Goal: Register for event/course

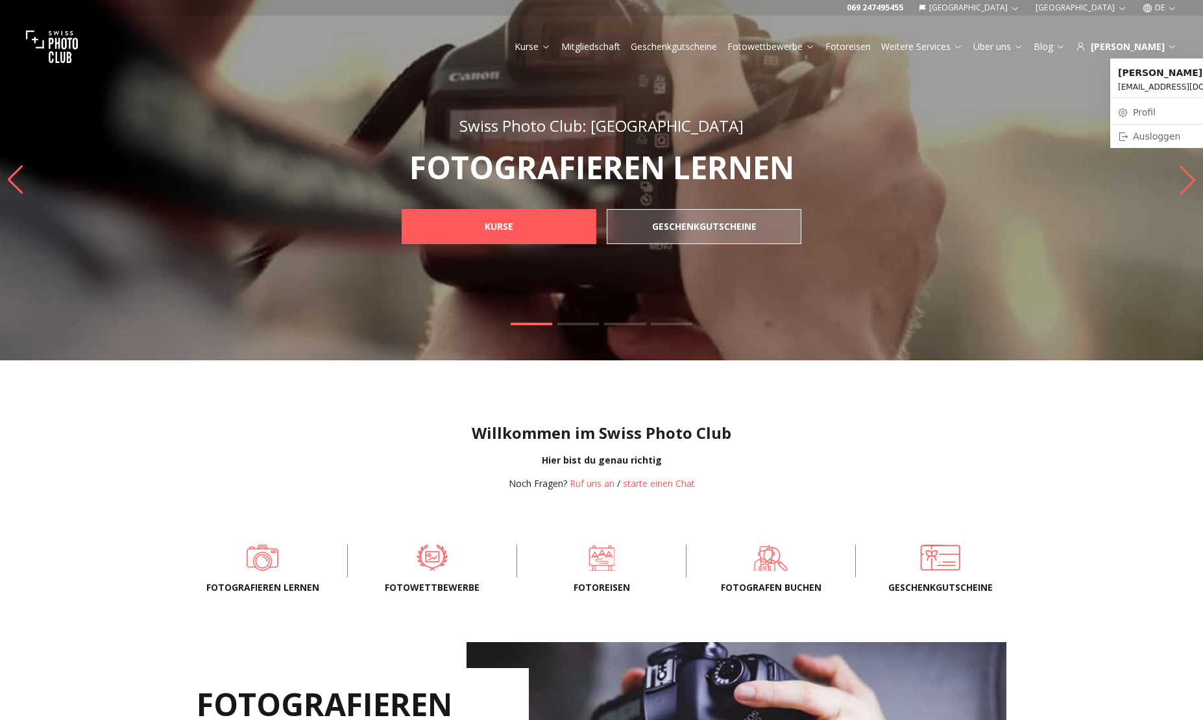
click at [1145, 110] on link "Profil" at bounding box center [1186, 112] width 147 height 18
select select
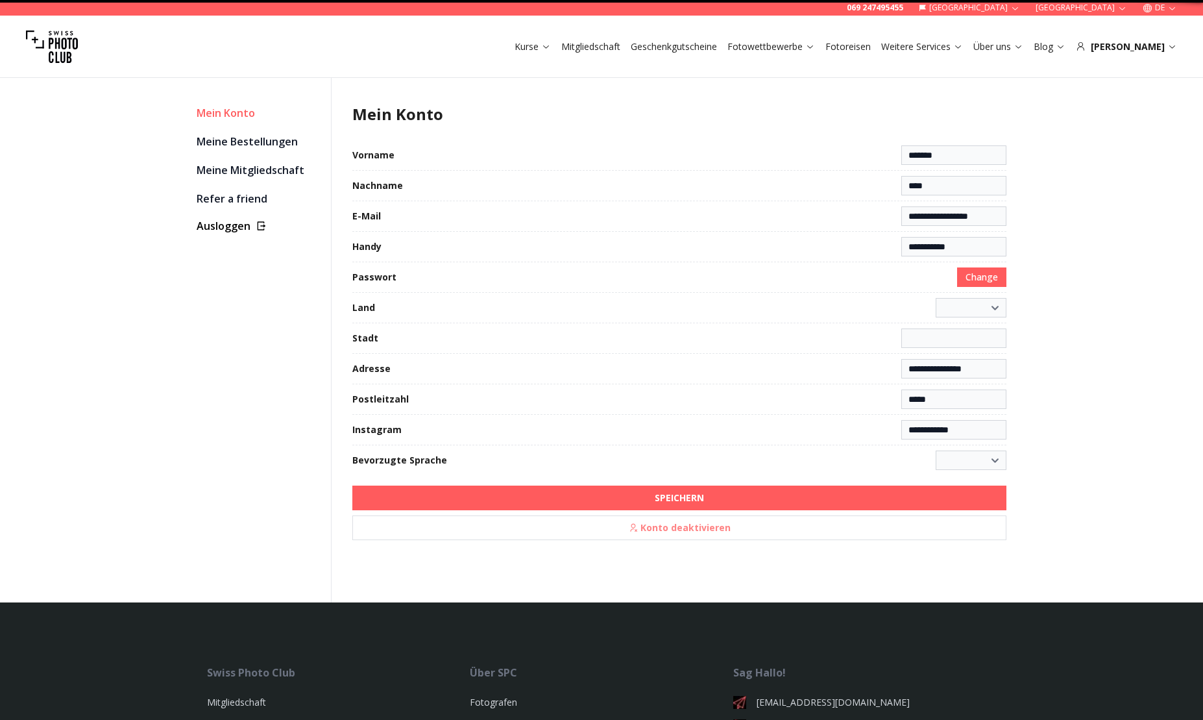
select select "**********"
type input "**********"
select select "******"
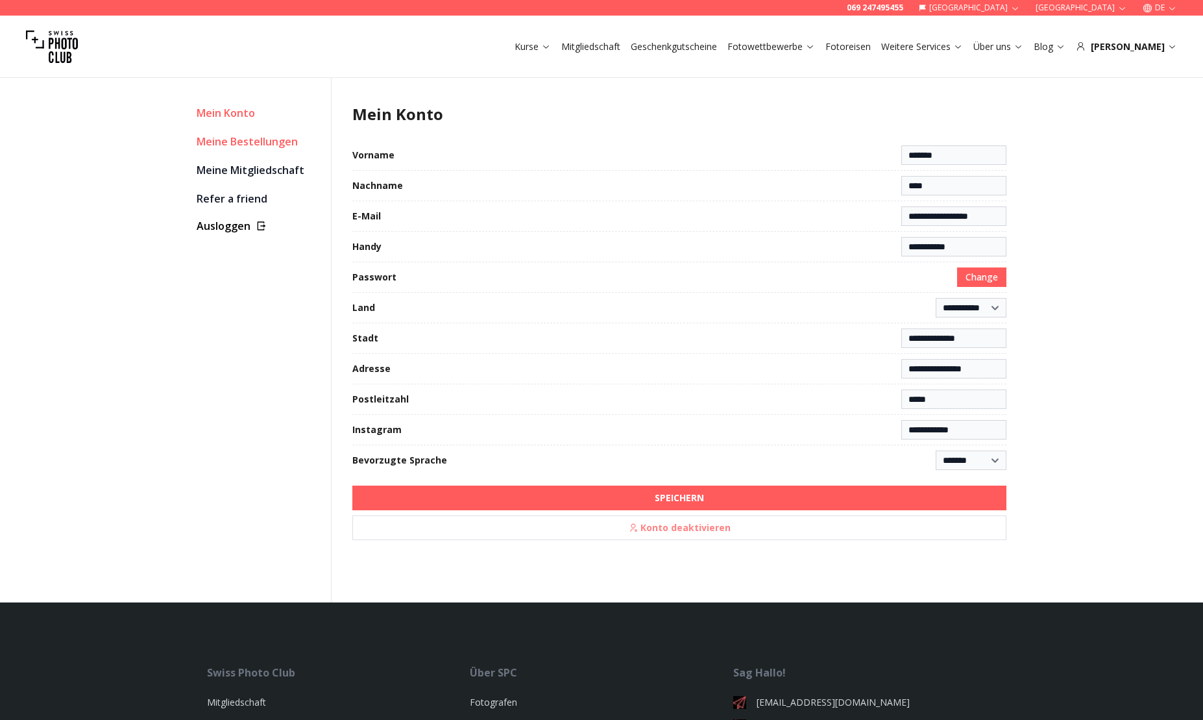
click at [272, 144] on link "Meine Bestellungen" at bounding box center [259, 141] width 124 height 18
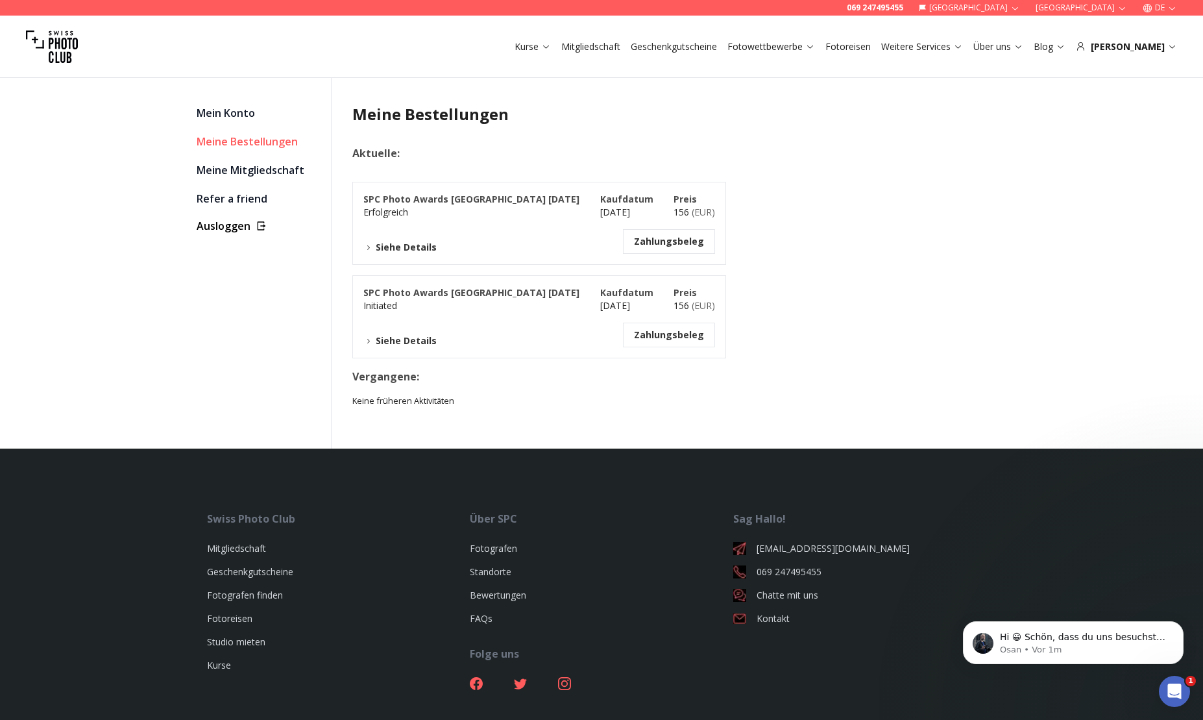
click at [383, 247] on button "Siehe Details" at bounding box center [399, 247] width 73 height 13
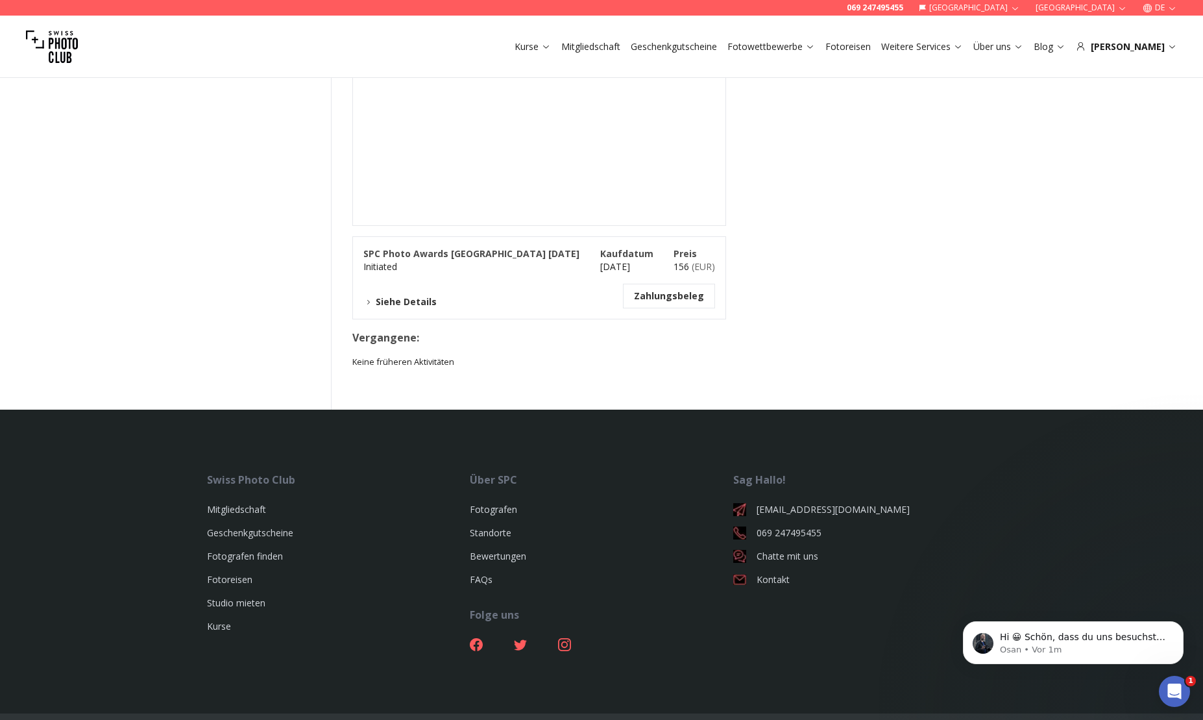
scroll to position [31, 0]
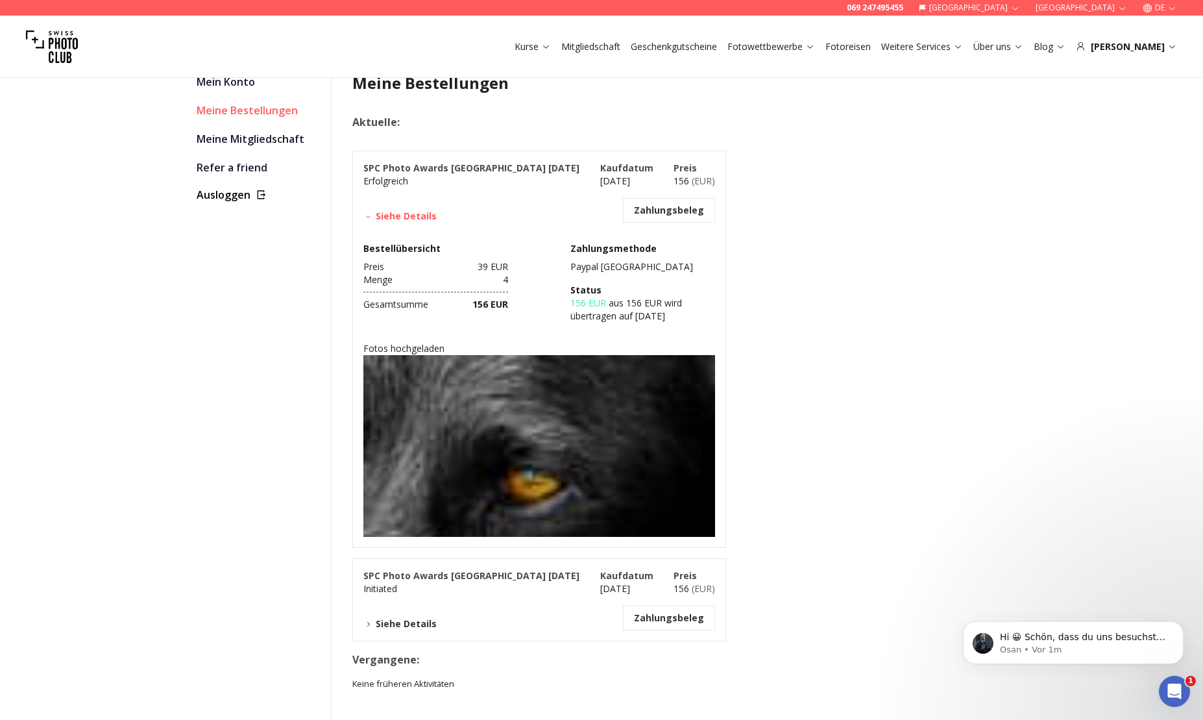
click at [550, 453] on img at bounding box center [539, 473] width 352 height 236
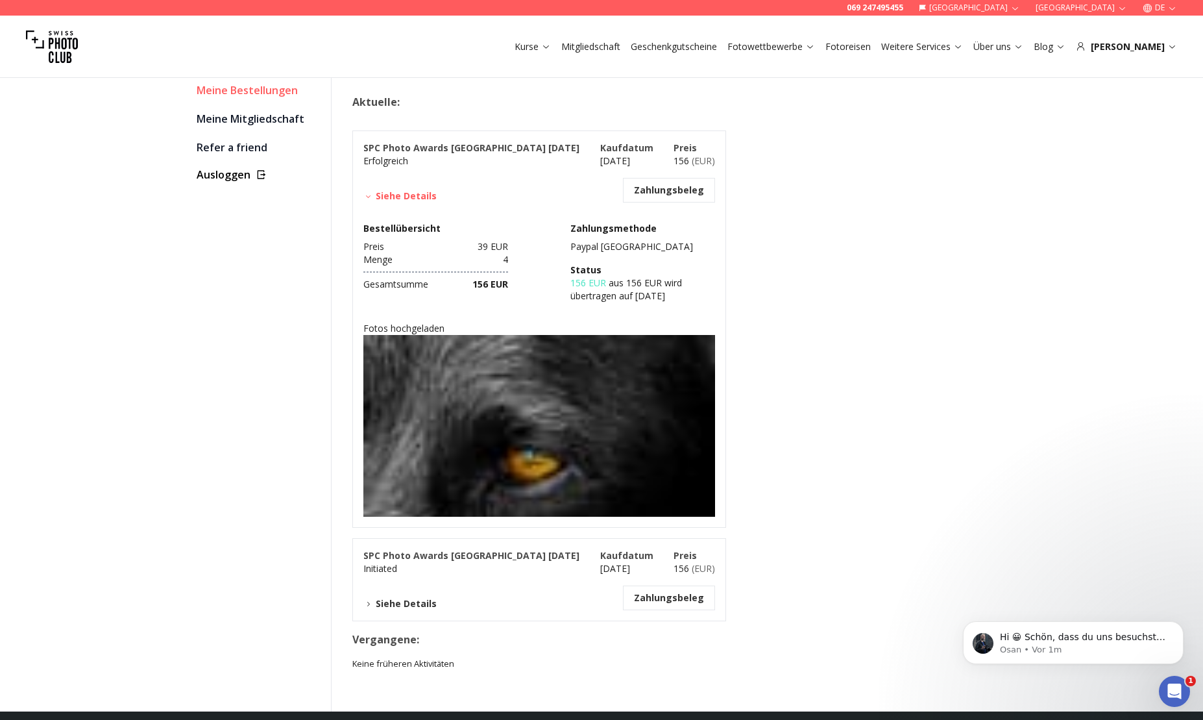
scroll to position [29, 0]
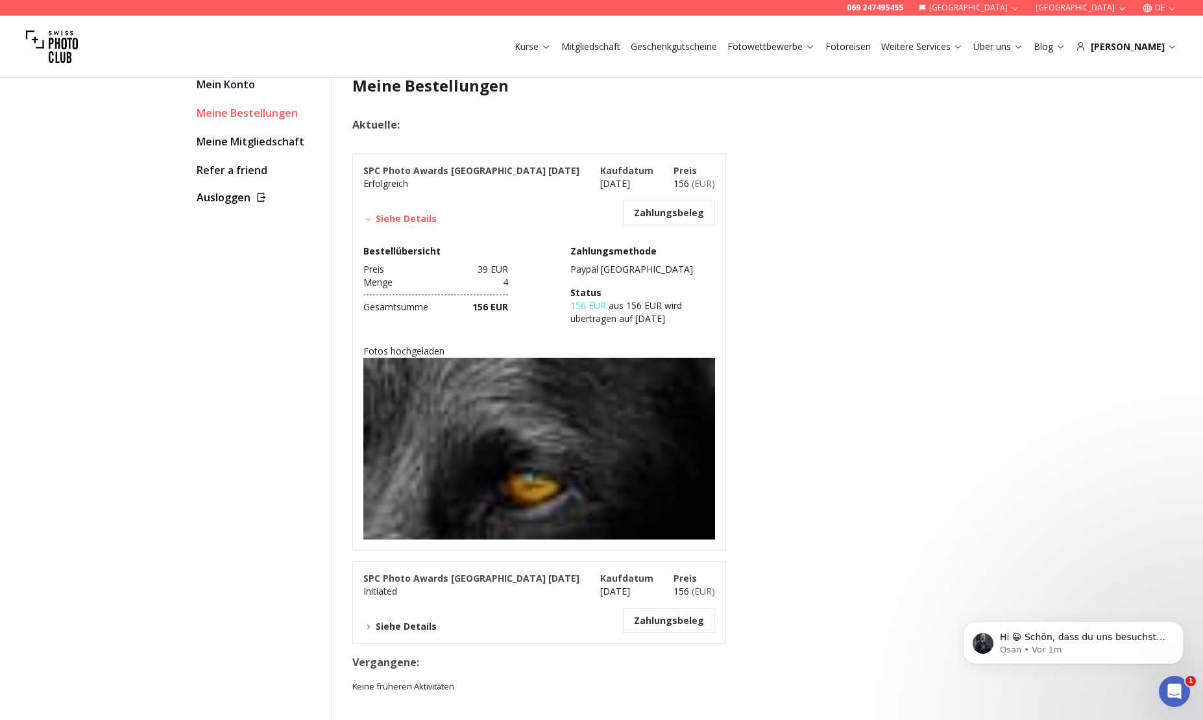
click at [407, 627] on button "Siehe Details" at bounding box center [399, 626] width 73 height 13
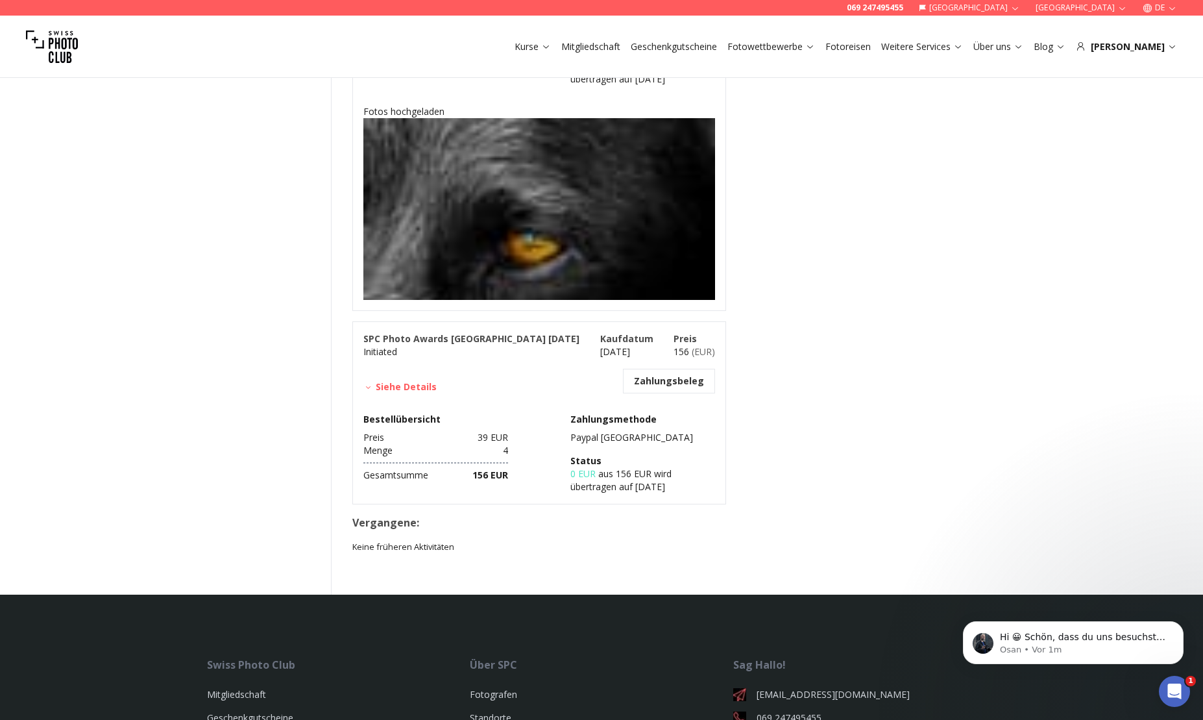
scroll to position [0, 0]
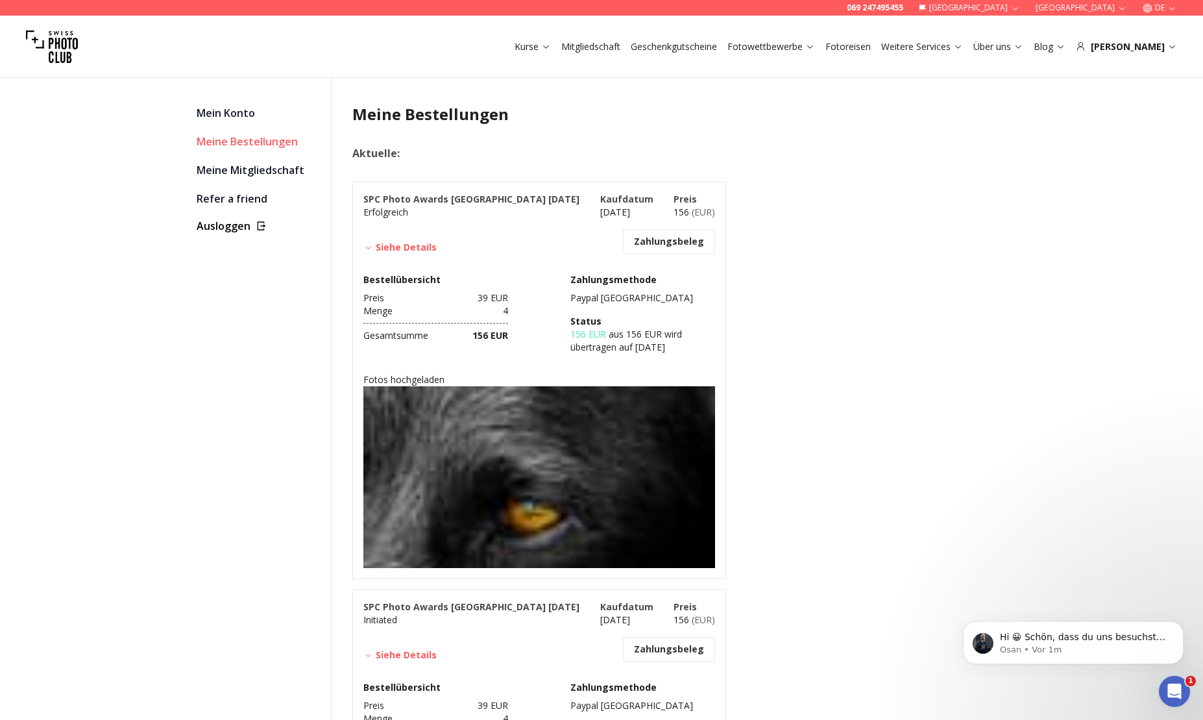
click at [534, 450] on img at bounding box center [539, 504] width 352 height 236
click at [219, 171] on link "Meine Mitgliedschaft" at bounding box center [259, 170] width 124 height 18
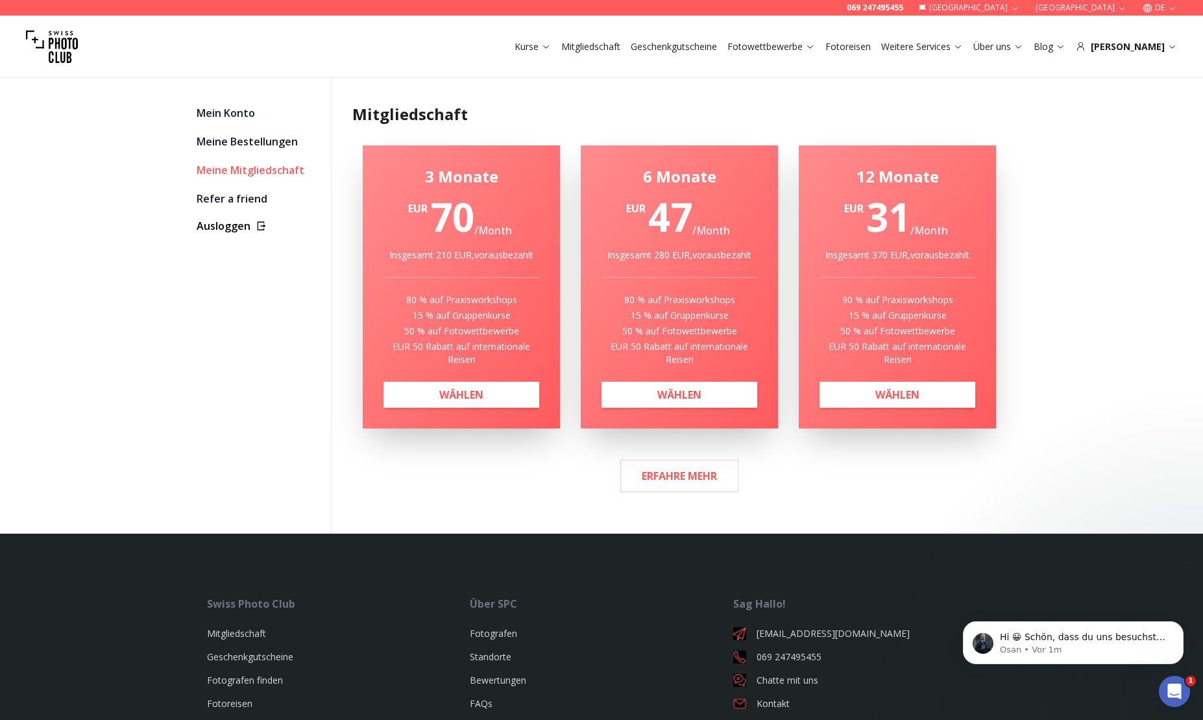
click at [1120, 34] on div "Kurse Mitgliedschaft Geschenkgutscheine Fotowettbewerbe Fotoreisen Weitere Serv…" at bounding box center [601, 47] width 1203 height 62
click at [1144, 50] on div "[PERSON_NAME]" at bounding box center [1126, 46] width 101 height 13
click at [1145, 47] on div "[PERSON_NAME]" at bounding box center [1126, 46] width 101 height 13
click at [274, 140] on link "Meine Bestellungen" at bounding box center [259, 141] width 124 height 18
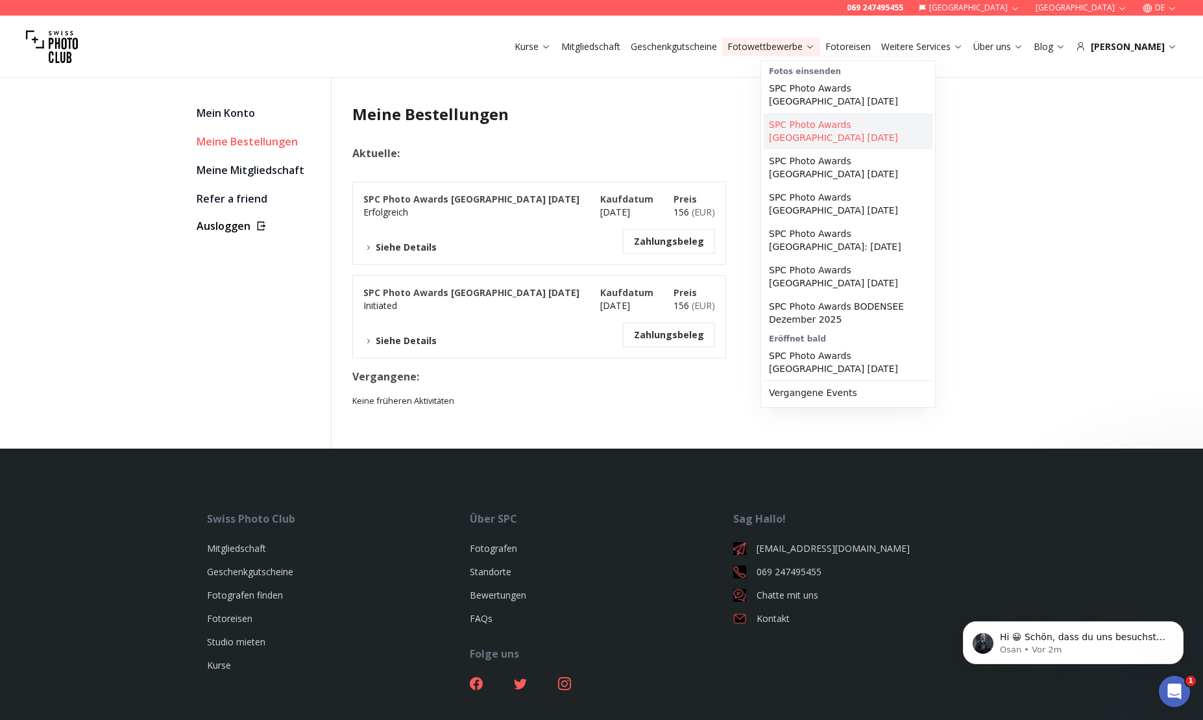
click at [849, 125] on link "SPC Photo Awards [GEOGRAPHIC_DATA] [DATE]" at bounding box center [848, 131] width 169 height 36
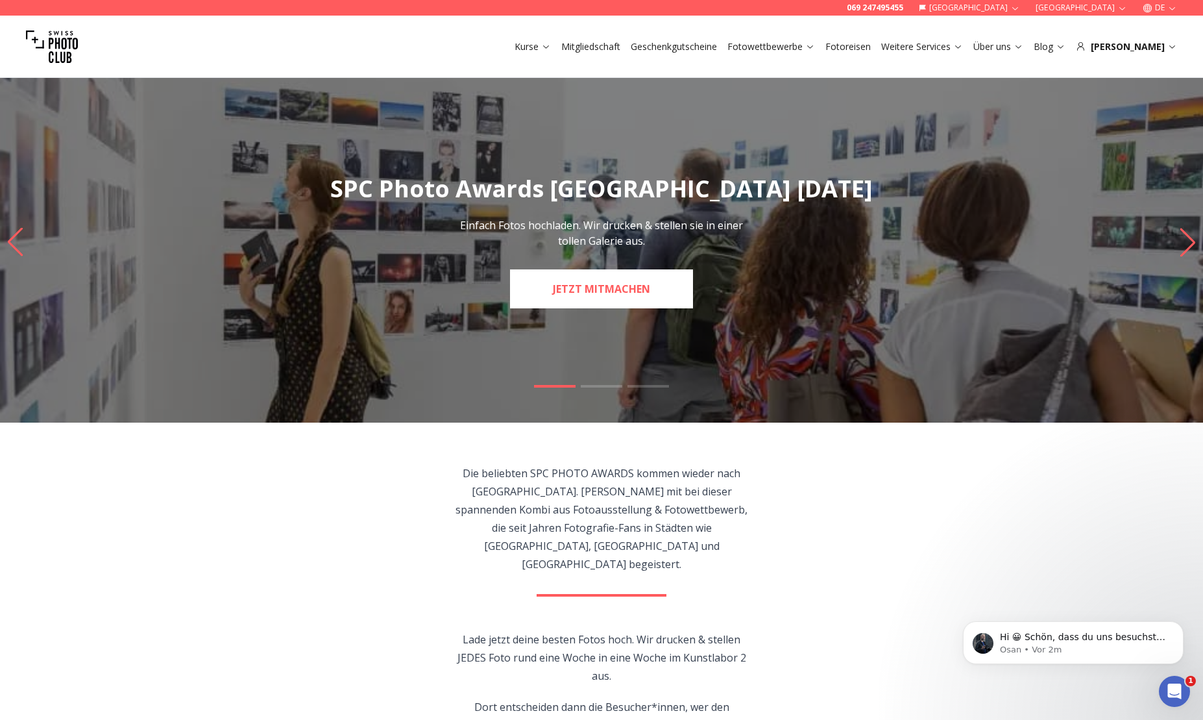
click at [637, 284] on link "JETZT MITMACHEN" at bounding box center [601, 288] width 183 height 39
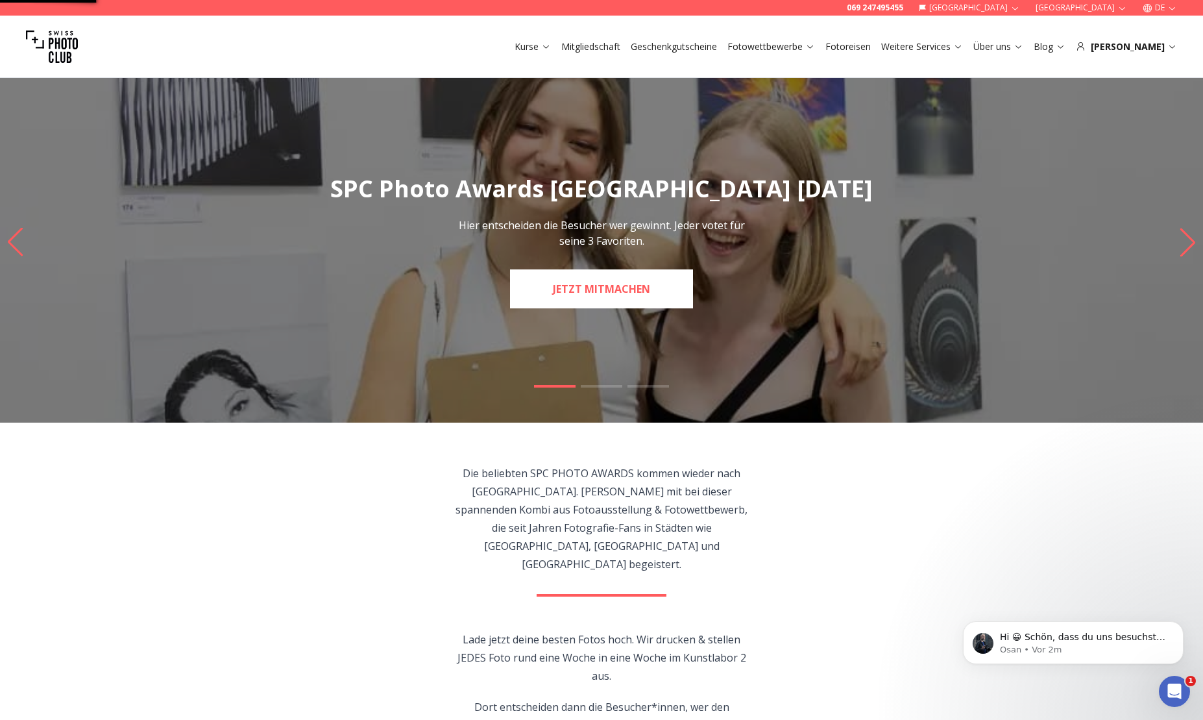
select select "*******"
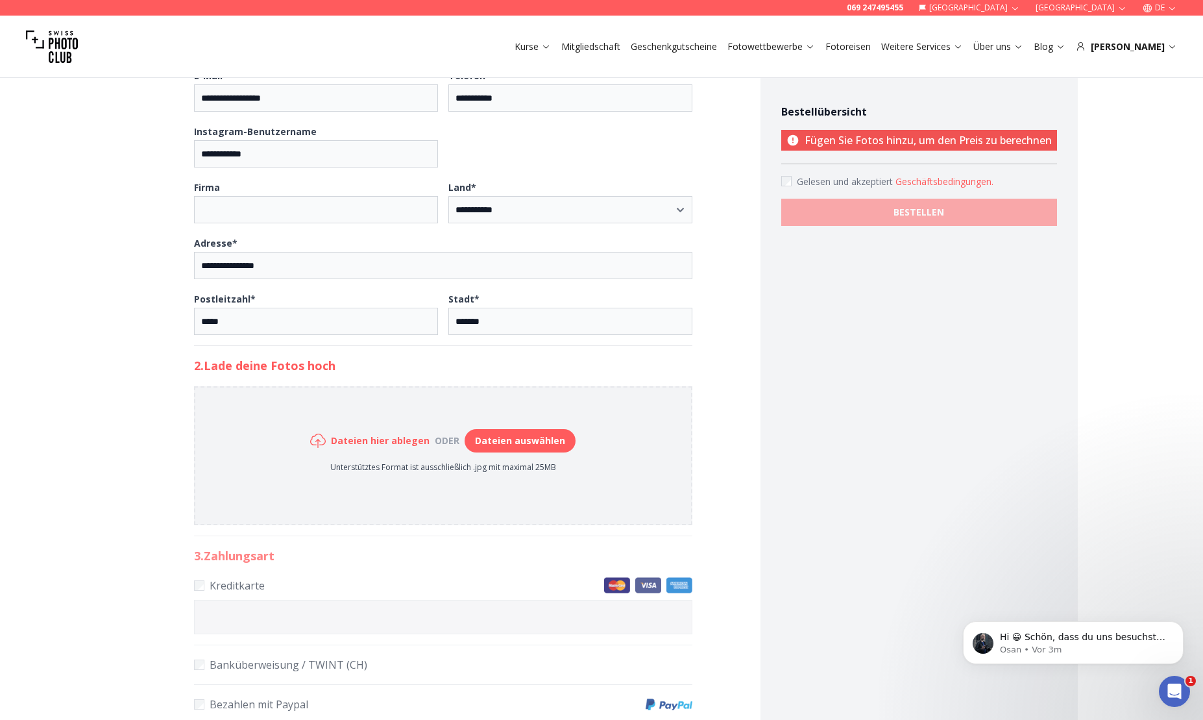
scroll to position [338, 0]
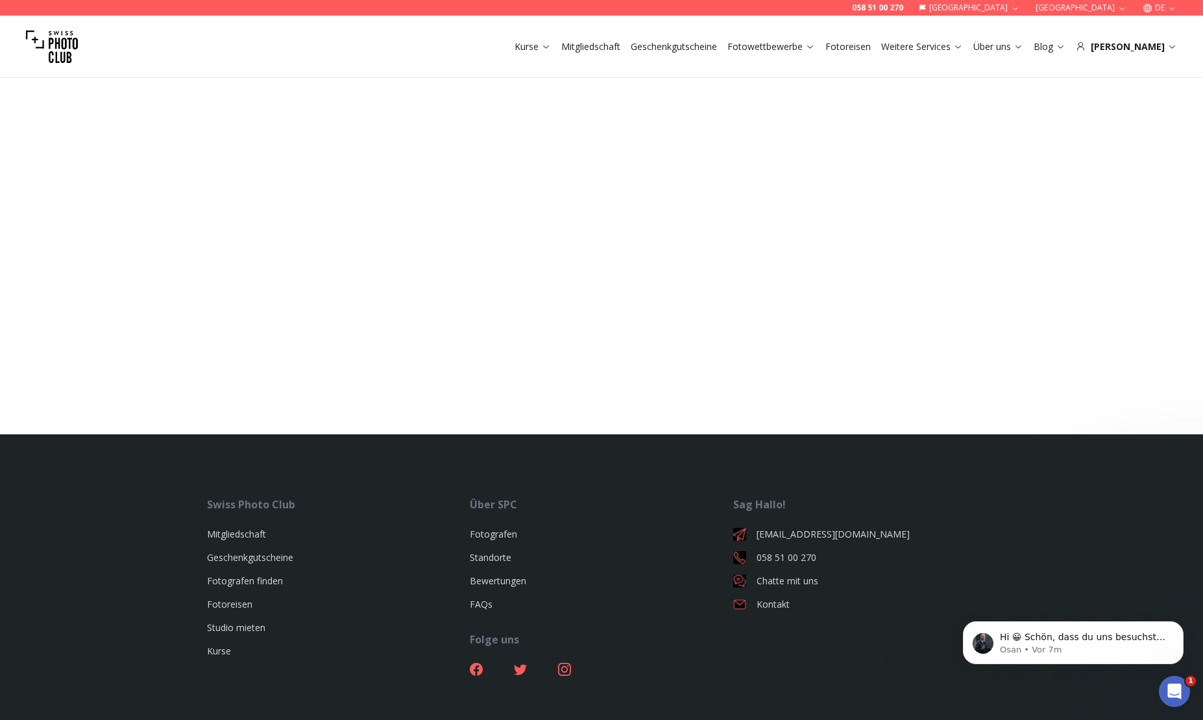
click at [894, 207] on div at bounding box center [601, 318] width 1203 height 232
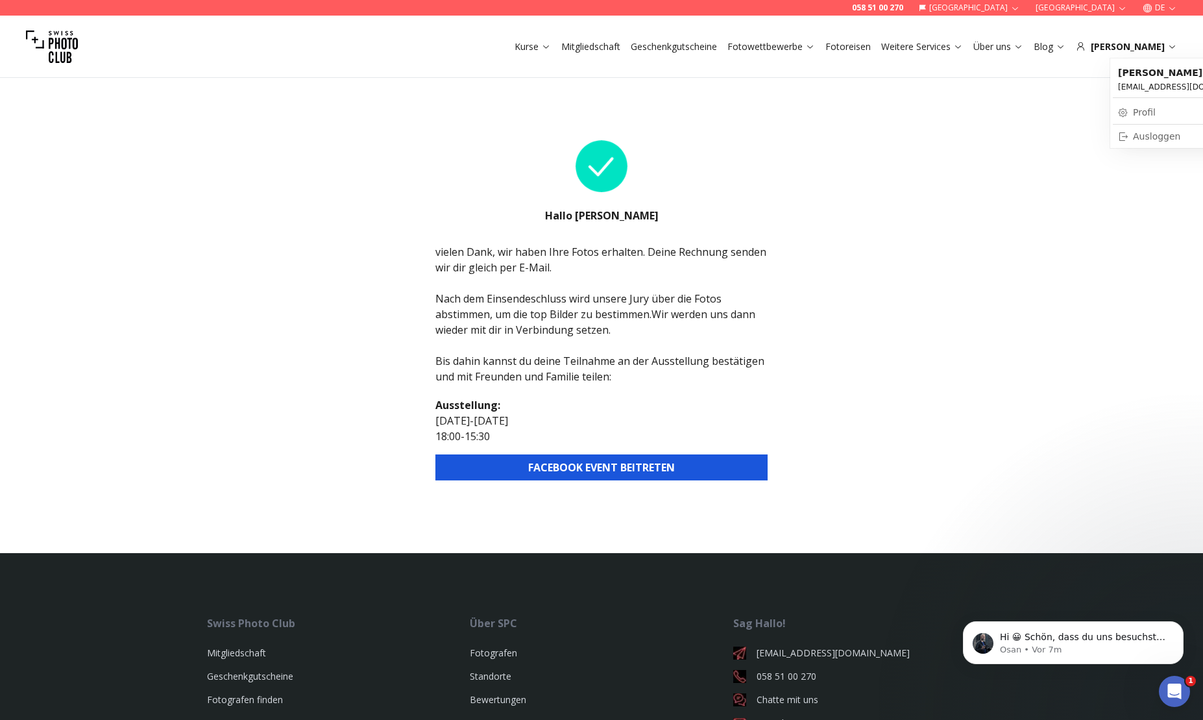
click at [1161, 132] on div "Ausloggen" at bounding box center [1186, 136] width 137 height 13
